Goal: Check status: Check status

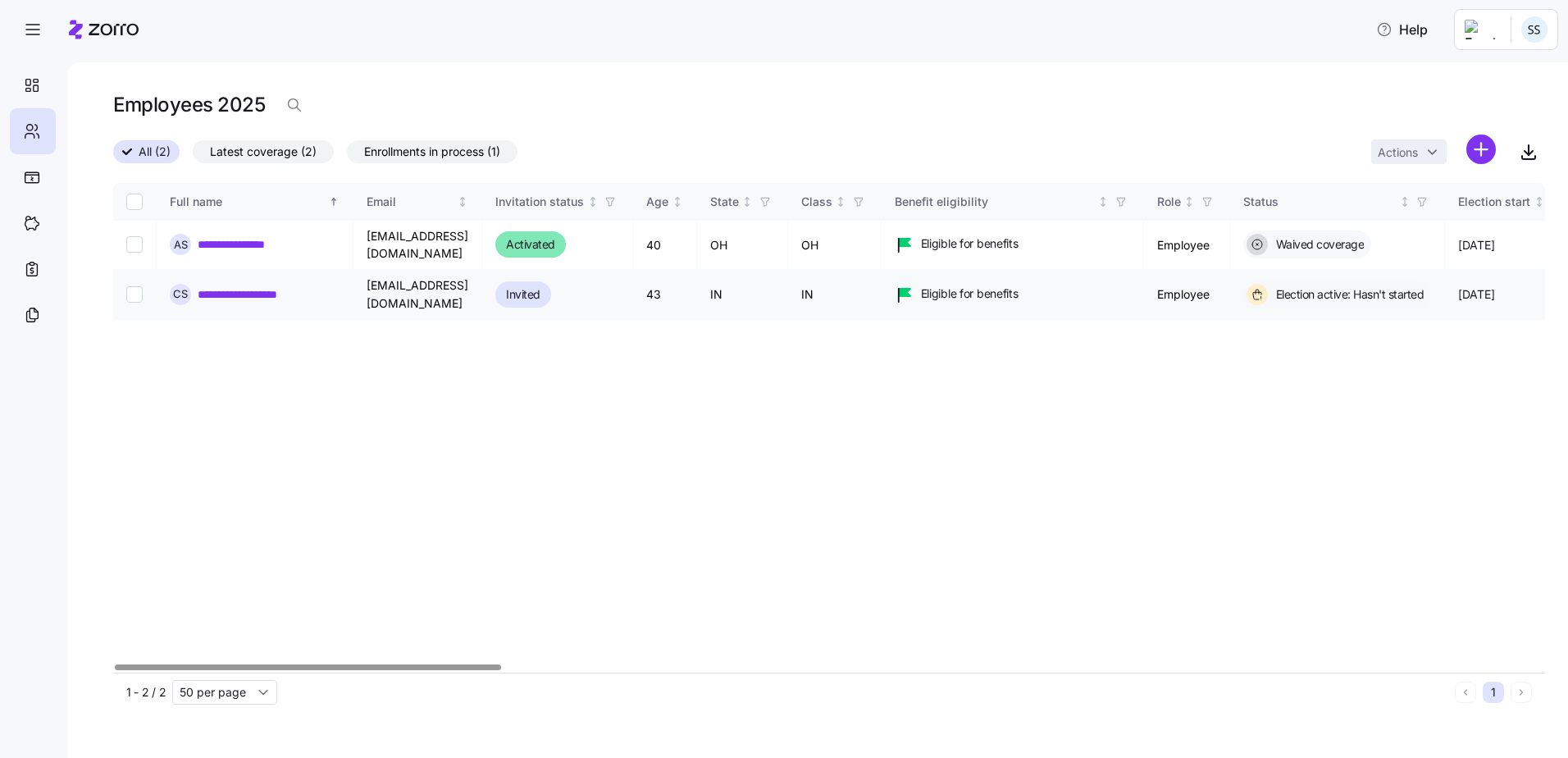
click at [234, 286] on link "**********" at bounding box center [250, 294] width 104 height 17
